Goal: Check status: Check status

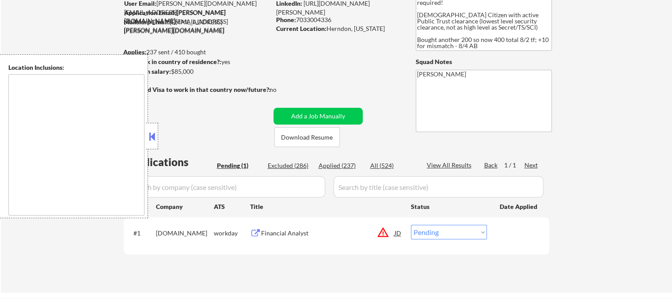
scroll to position [88, 0]
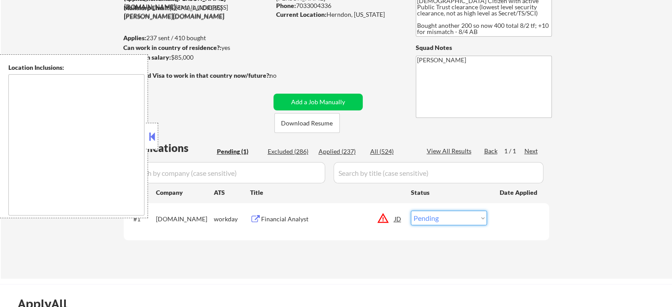
click at [442, 220] on select "Choose an option... Pending Applied Excluded (Questions) Excluded (Expired) Exc…" at bounding box center [449, 218] width 76 height 15
click at [411, 211] on select "Choose an option... Pending Applied Excluded (Questions) Excluded (Expired) Exc…" at bounding box center [449, 218] width 76 height 15
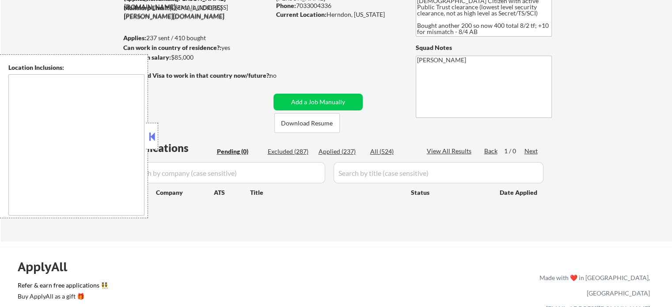
click at [370, 224] on div "Applications Pending (0) Excluded (287) Applied (237) All (524) View All Result…" at bounding box center [336, 182] width 425 height 84
click at [343, 153] on div "Applied (237)" at bounding box center [340, 151] width 44 height 9
select select ""applied""
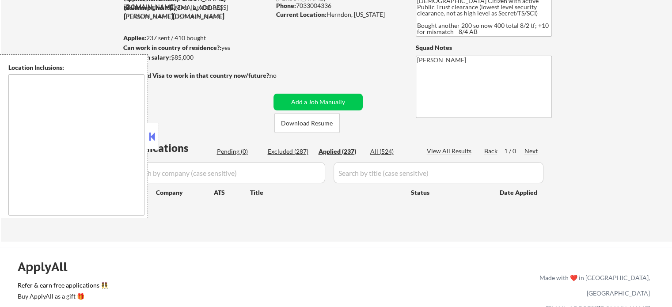
select select ""applied""
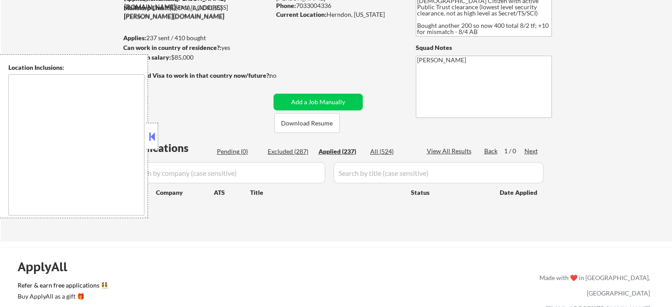
select select ""applied""
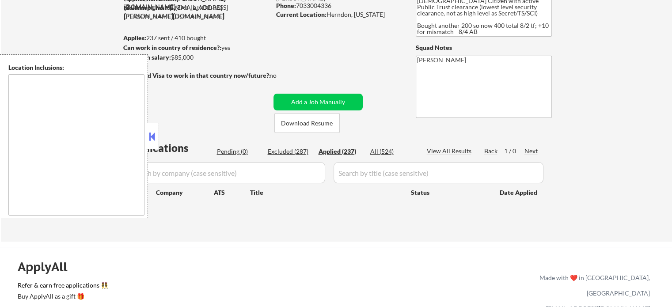
select select ""applied""
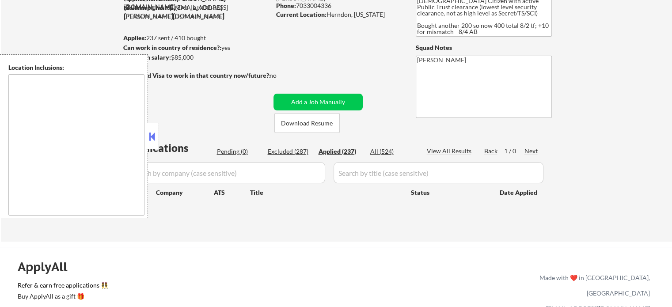
select select ""applied""
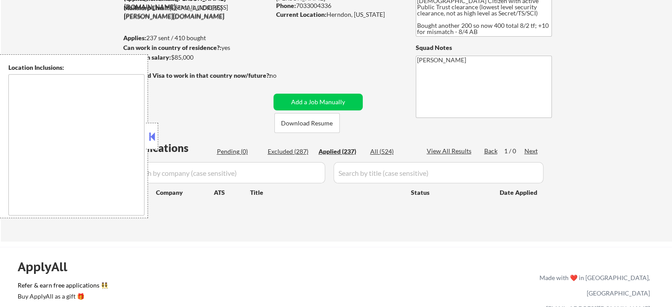
select select ""applied""
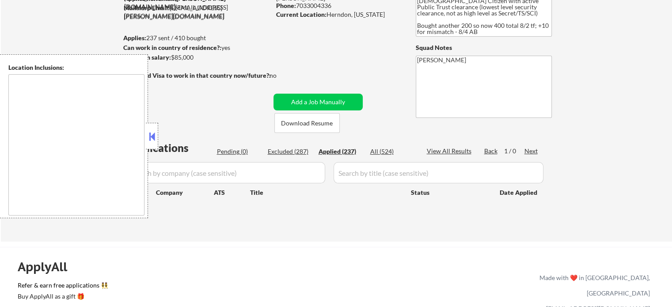
select select ""applied""
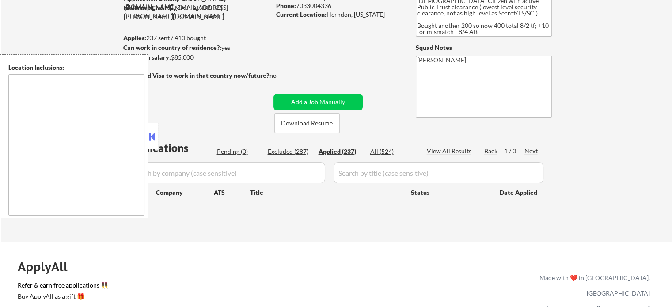
select select ""applied""
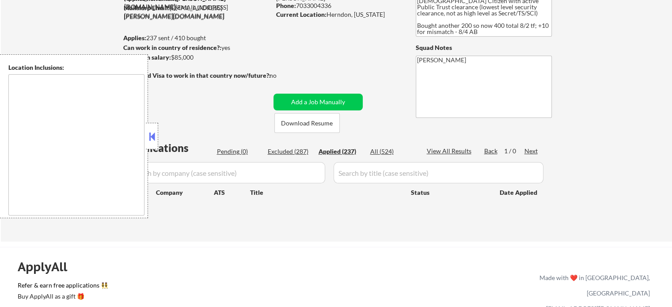
select select ""applied""
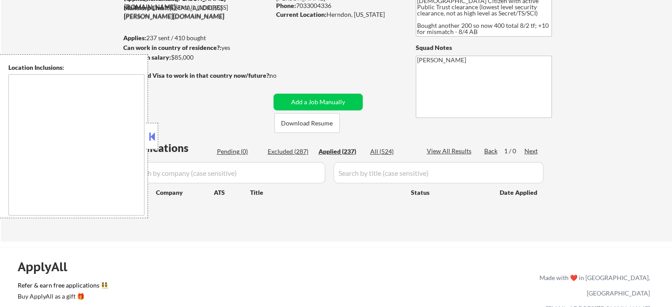
select select ""applied""
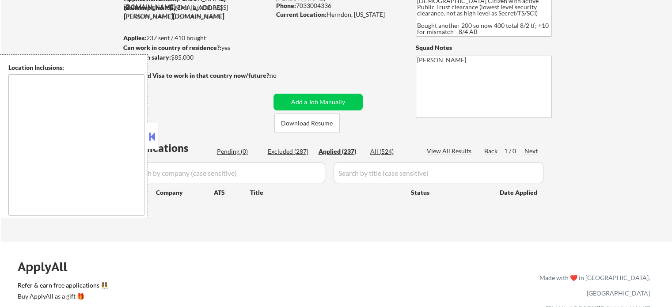
select select ""applied""
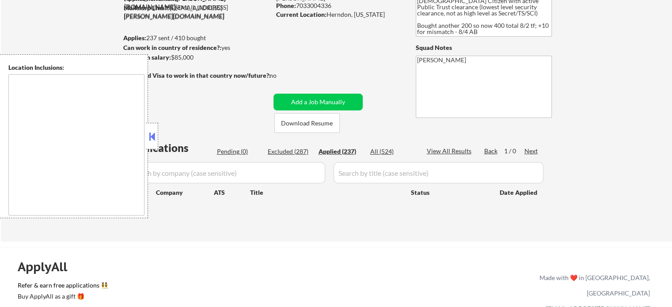
select select ""applied""
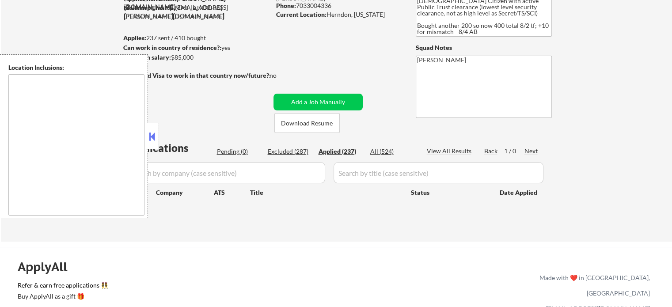
select select ""applied""
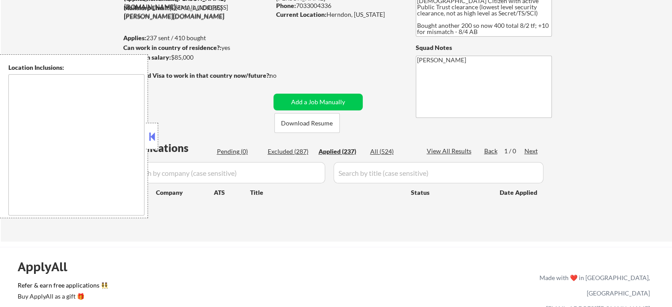
select select ""applied""
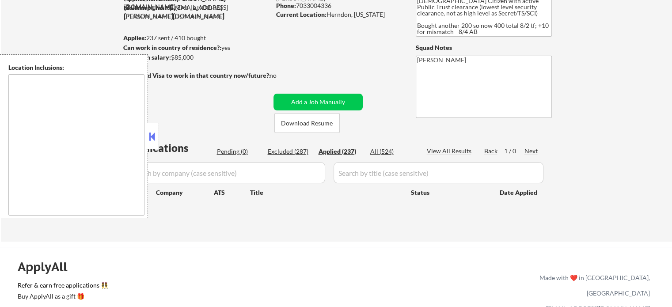
select select ""applied""
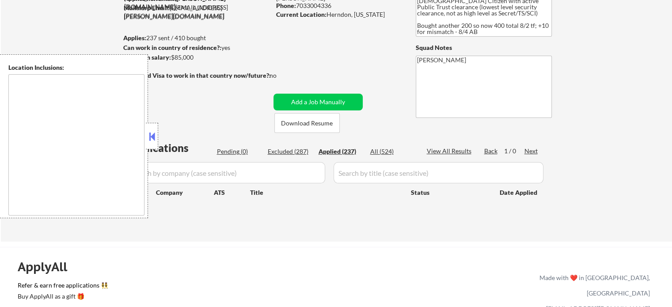
select select ""applied""
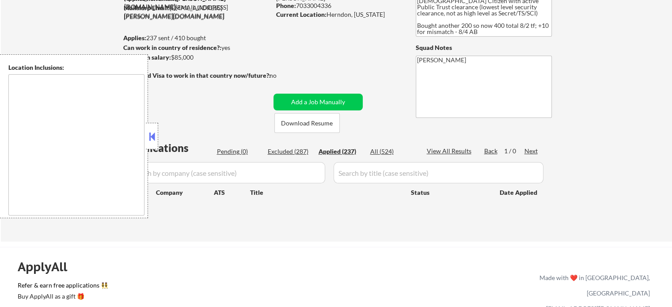
select select ""applied""
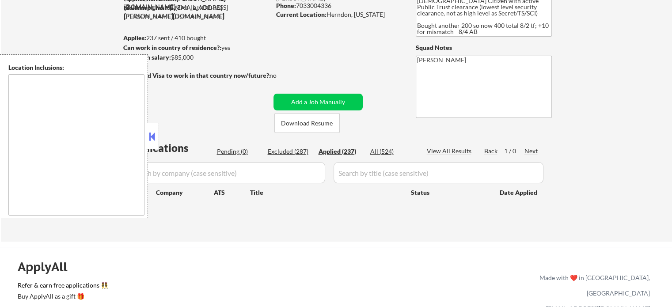
select select ""applied""
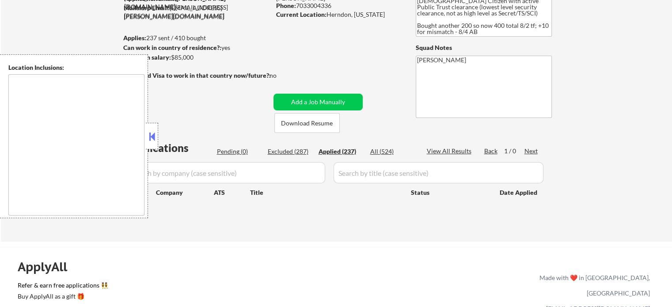
select select ""applied""
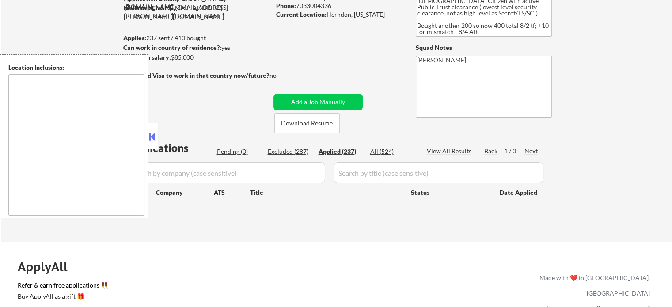
select select ""applied""
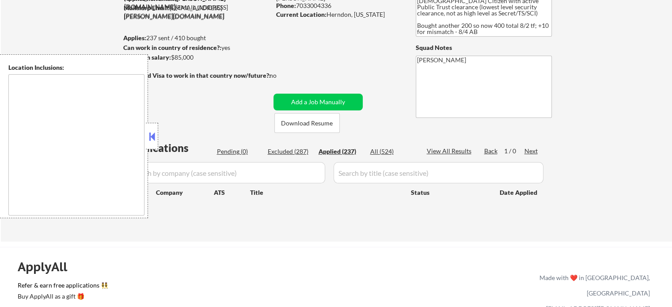
select select ""applied""
